Goal: Transaction & Acquisition: Book appointment/travel/reservation

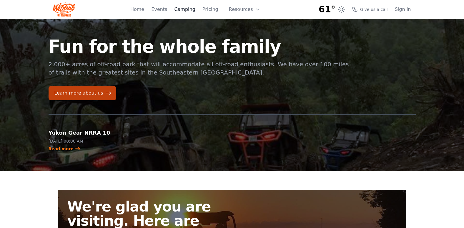
click at [190, 9] on link "Camping" at bounding box center [184, 9] width 21 height 7
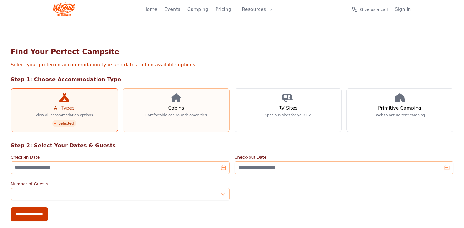
click at [186, 105] on link "Cabins Comfortable cabins with amenities" at bounding box center [176, 110] width 107 height 44
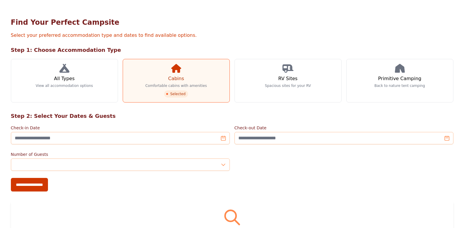
scroll to position [59, 0]
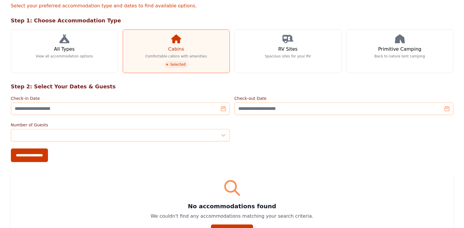
click at [180, 67] on span "Selected" at bounding box center [176, 64] width 24 height 7
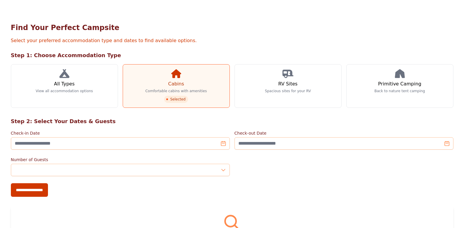
scroll to position [0, 0]
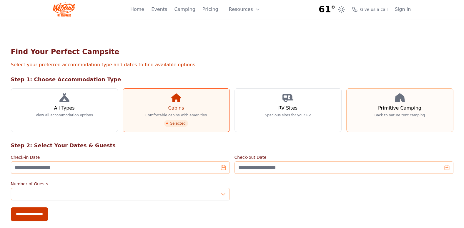
click at [412, 117] on link "Primitive Camping Back to nature tent camping" at bounding box center [399, 110] width 107 height 44
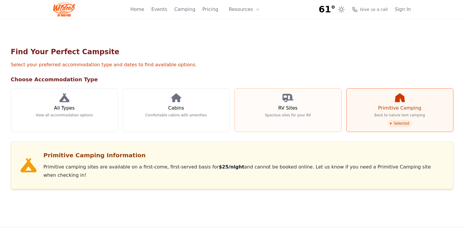
click at [267, 119] on link "RV Sites Spacious sites for your RV" at bounding box center [288, 110] width 107 height 44
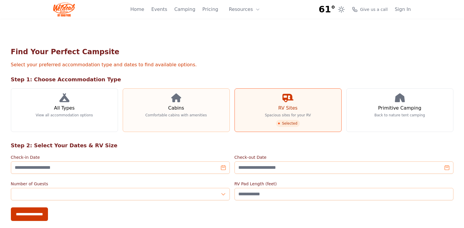
click at [180, 107] on h3 "Cabins" at bounding box center [176, 108] width 16 height 7
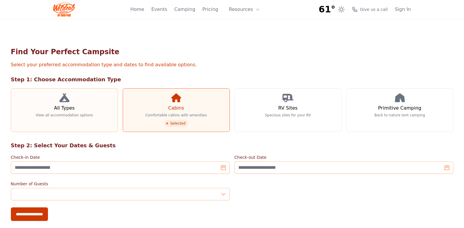
click at [73, 113] on p "View all accommodation options" at bounding box center [64, 115] width 57 height 5
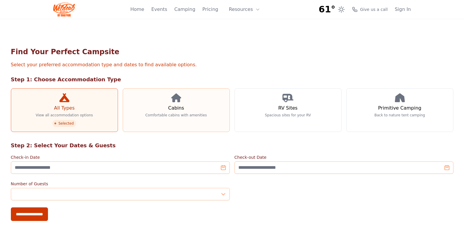
click at [154, 112] on link "Cabins Comfortable cabins with amenities" at bounding box center [176, 110] width 107 height 44
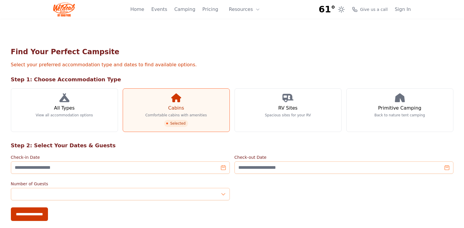
click at [191, 113] on p "Comfortable cabins with amenities" at bounding box center [176, 115] width 62 height 5
click at [192, 113] on p "Comfortable cabins with amenities" at bounding box center [176, 115] width 62 height 5
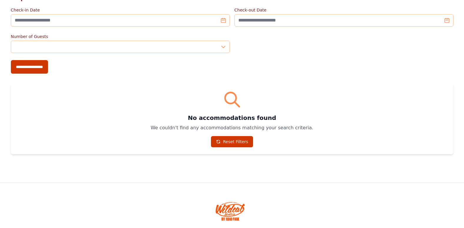
scroll to position [166, 0]
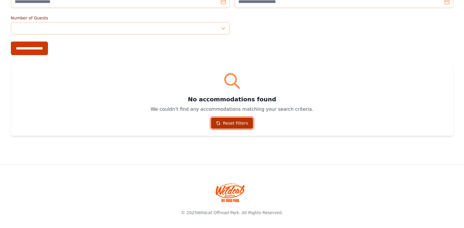
click at [221, 122] on icon at bounding box center [218, 123] width 5 height 5
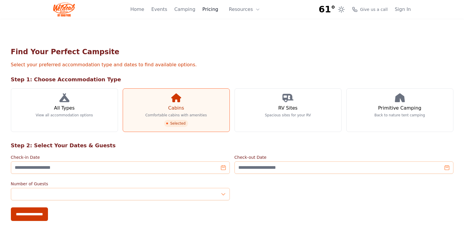
click at [213, 9] on link "Pricing" at bounding box center [211, 9] width 16 height 7
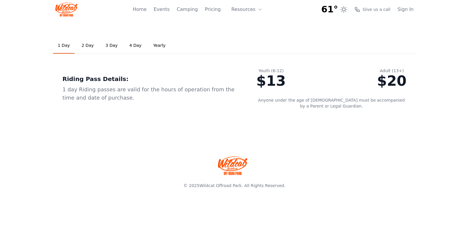
click at [89, 46] on link "2 Day" at bounding box center [87, 46] width 21 height 16
click at [59, 43] on link "1 Day" at bounding box center [63, 46] width 21 height 16
click at [148, 43] on link "Yearly" at bounding box center [159, 46] width 22 height 16
click at [130, 41] on link "4 Day" at bounding box center [135, 46] width 21 height 16
click at [105, 46] on link "3 Day" at bounding box center [111, 46] width 21 height 16
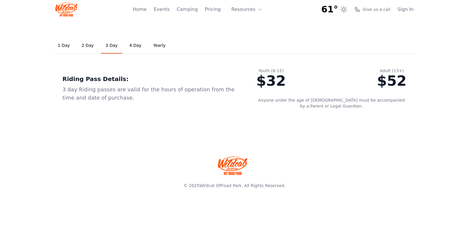
click at [93, 46] on link "2 Day" at bounding box center [87, 46] width 21 height 16
click at [282, 201] on html "61° 7-Day Forecast Sun 59° 83° Mon 60° 84° Tue 61° 79° Wed 61° 80° Thu 56° 78° …" at bounding box center [234, 100] width 469 height 201
